Goal: Find specific page/section: Find specific page/section

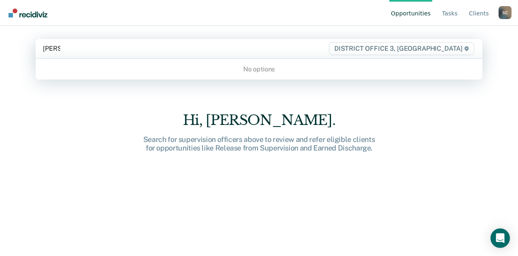
type input "[PERSON_NAME]"
click at [412, 43] on span "DISTRICT OFFICE 3, [GEOGRAPHIC_DATA]" at bounding box center [401, 48] width 145 height 13
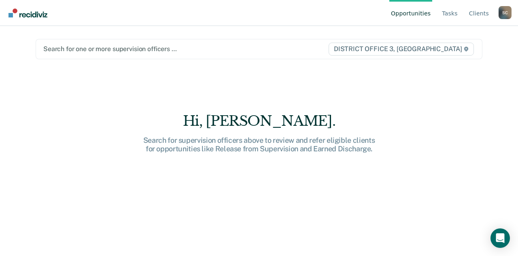
click at [452, 48] on span "DISTRICT OFFICE 3, [GEOGRAPHIC_DATA]" at bounding box center [401, 49] width 145 height 13
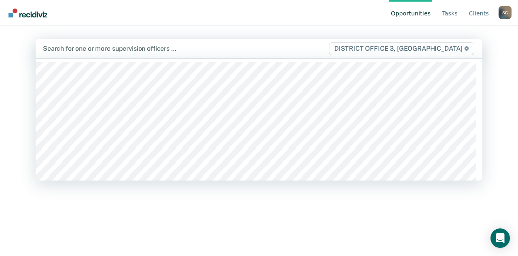
click at [467, 48] on icon at bounding box center [467, 48] width 5 height 5
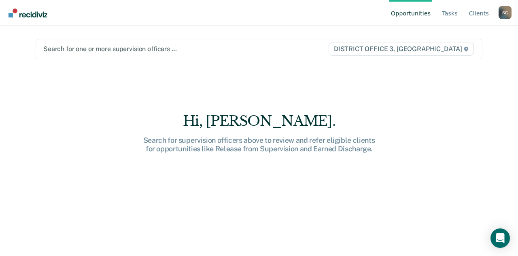
click at [467, 48] on icon at bounding box center [466, 49] width 5 height 5
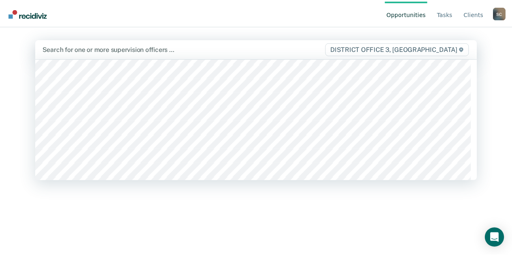
scroll to position [283, 0]
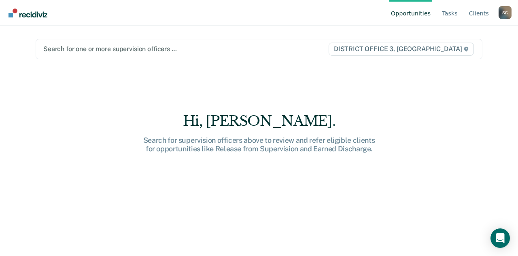
click at [173, 219] on div "Hi, [PERSON_NAME]. Search for supervision officers above to review and refer el…" at bounding box center [259, 151] width 447 height 165
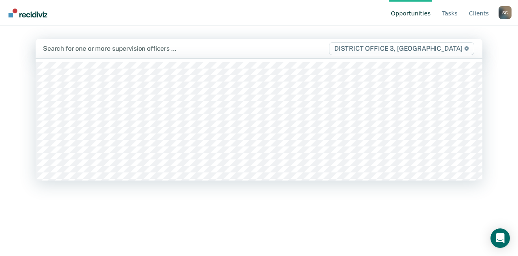
click at [118, 47] on div at bounding box center [186, 48] width 286 height 9
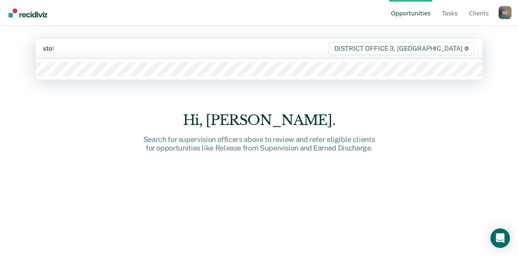
type input "stoff"
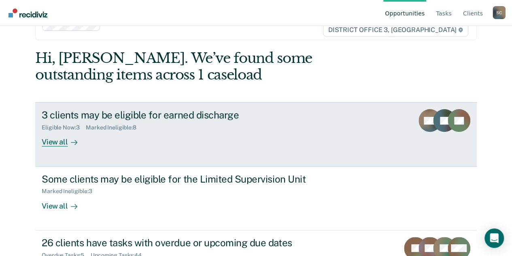
scroll to position [66, 0]
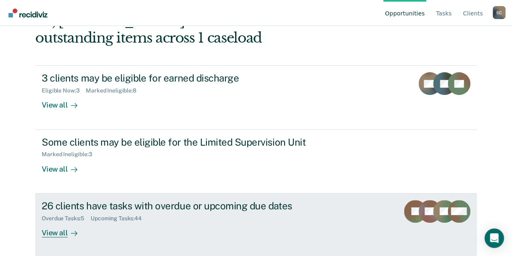
click at [61, 233] on div "View all" at bounding box center [64, 229] width 45 height 16
